Goal: Information Seeking & Learning: Learn about a topic

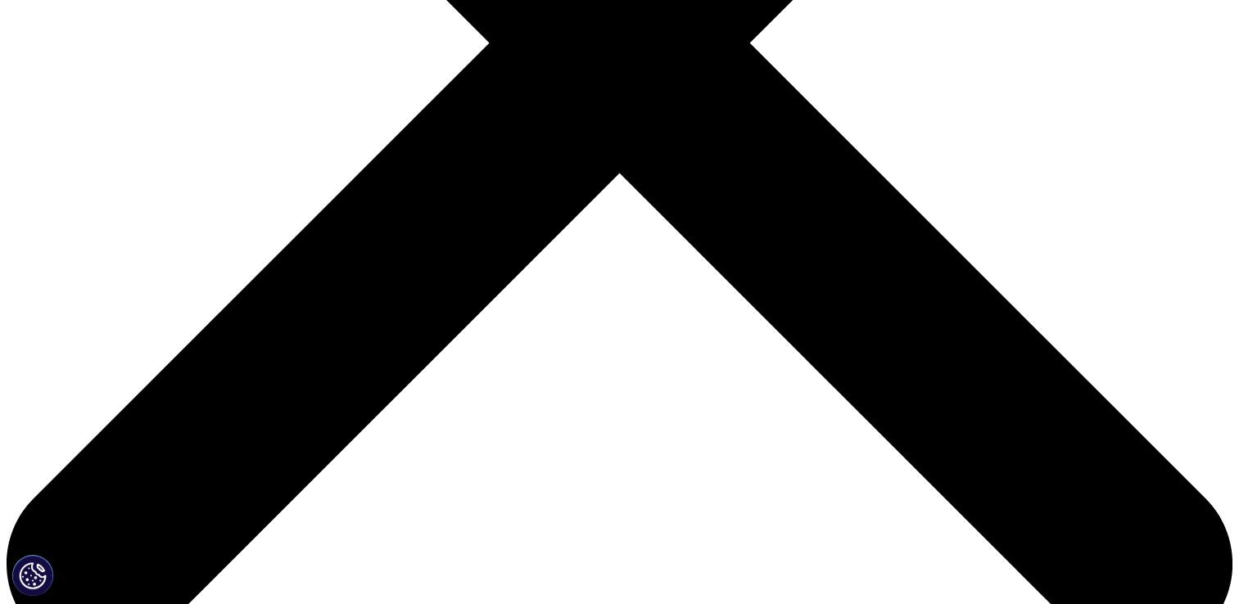
scroll to position [573, 0]
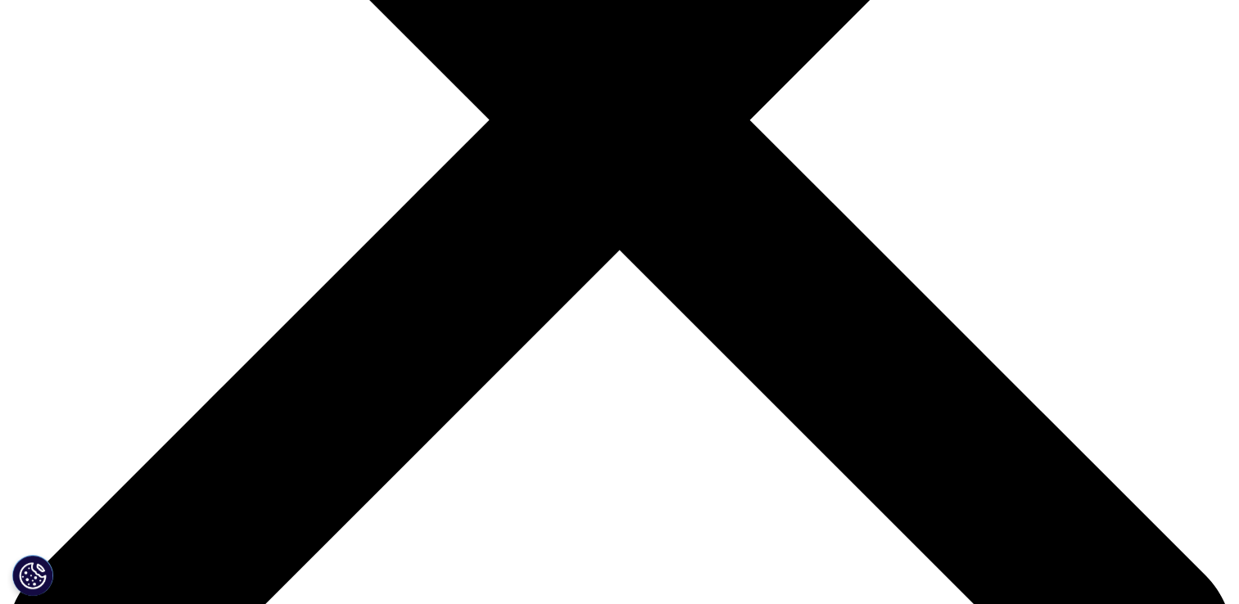
scroll to position [573, 0]
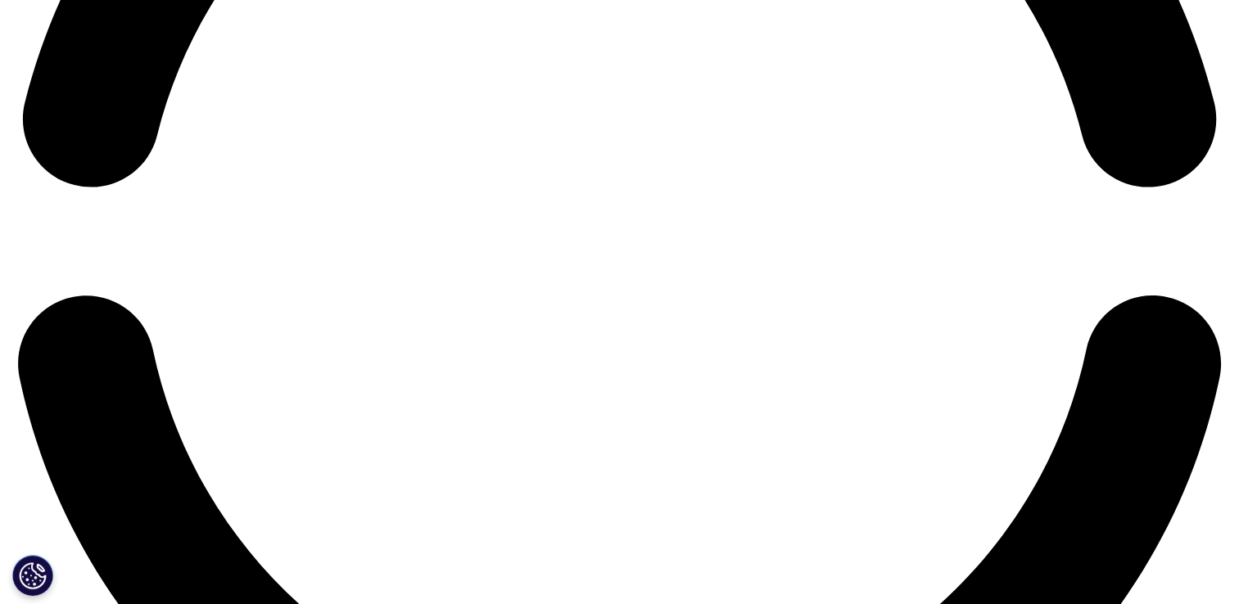
scroll to position [2925, 0]
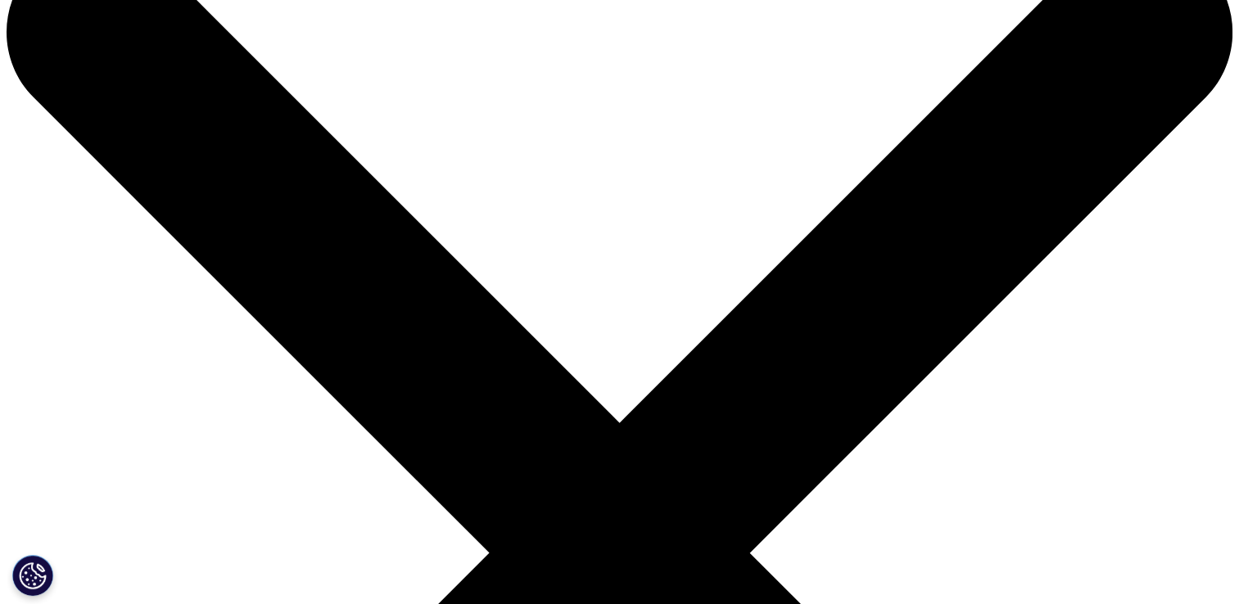
scroll to position [82, 0]
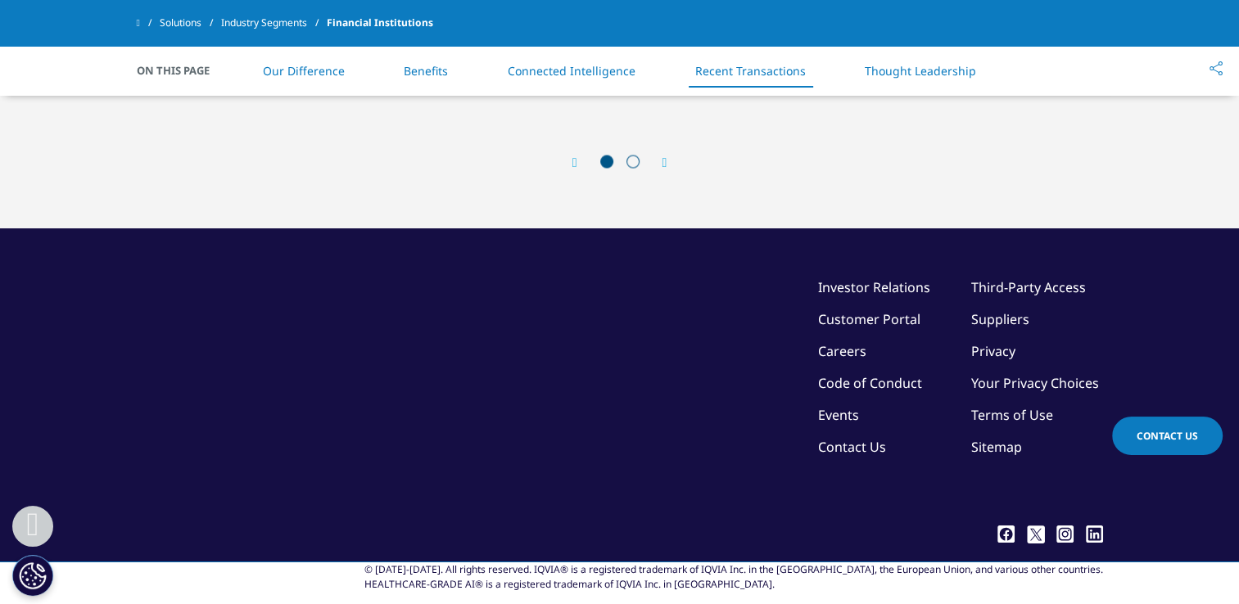
scroll to position [3103, 0]
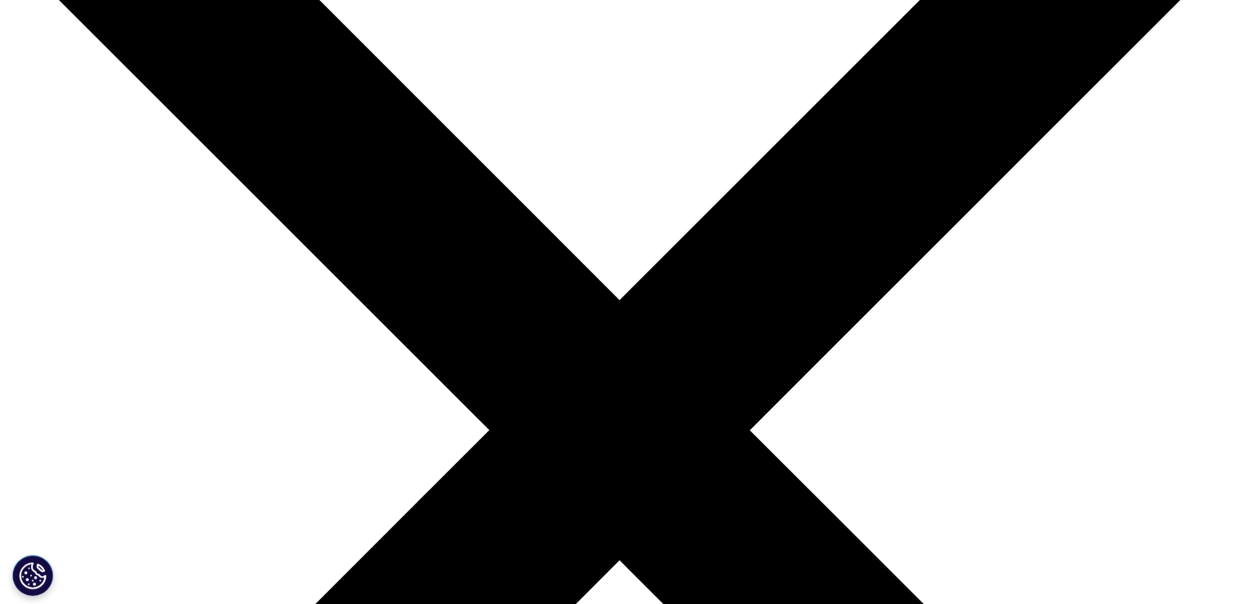
scroll to position [82, 0]
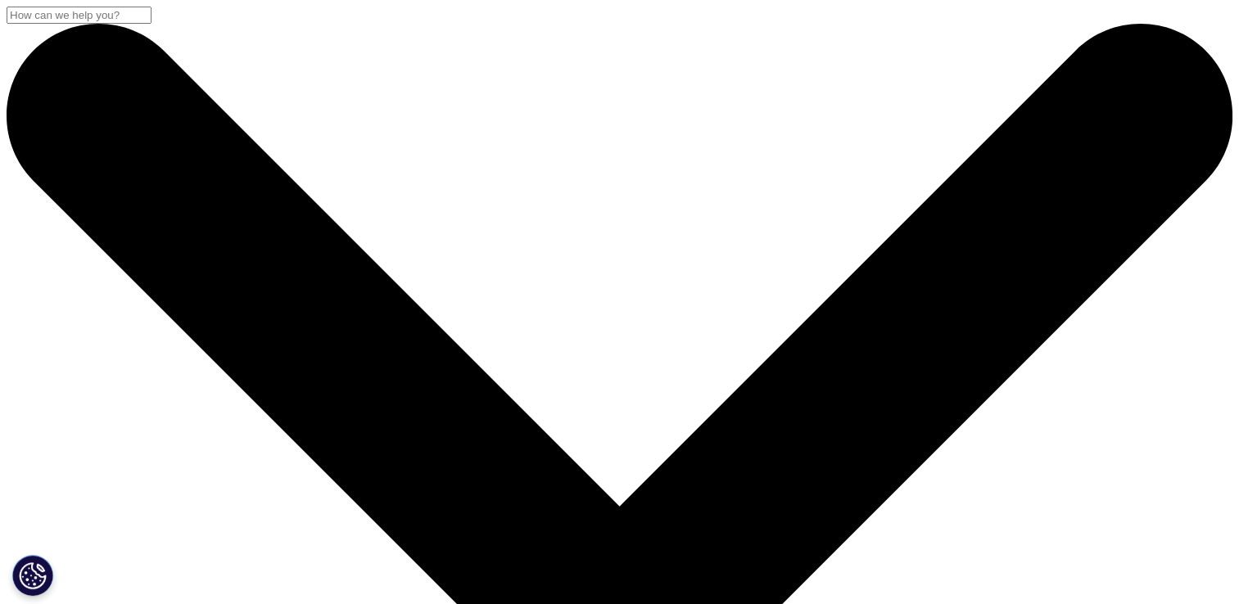
scroll to position [0, 0]
